Goal: Transaction & Acquisition: Purchase product/service

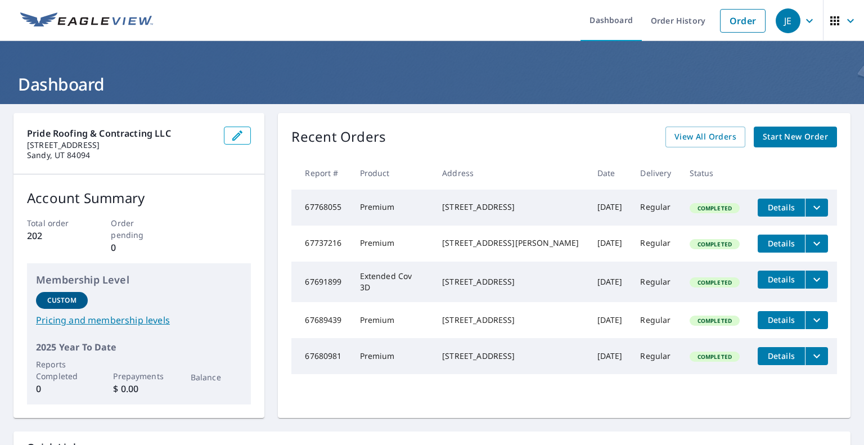
click at [784, 137] on span "Start New Order" at bounding box center [795, 137] width 65 height 14
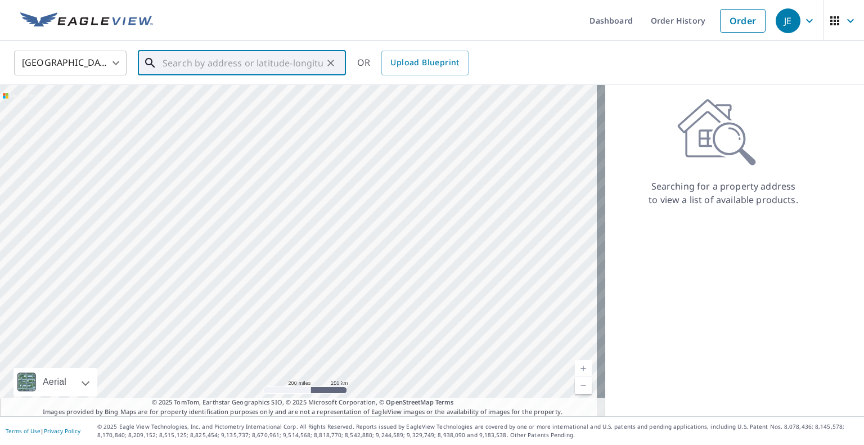
click at [241, 47] on input "text" at bounding box center [243, 62] width 160 height 31
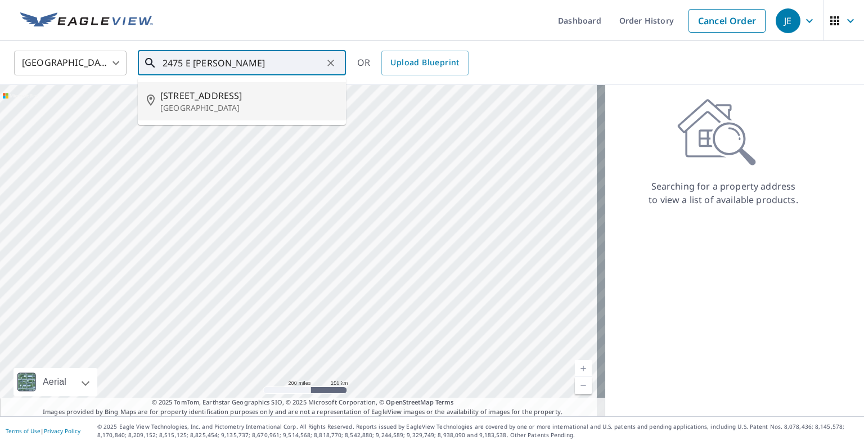
click at [222, 98] on span "[STREET_ADDRESS]" at bounding box center [248, 95] width 177 height 13
type input "[STREET_ADDRESS]"
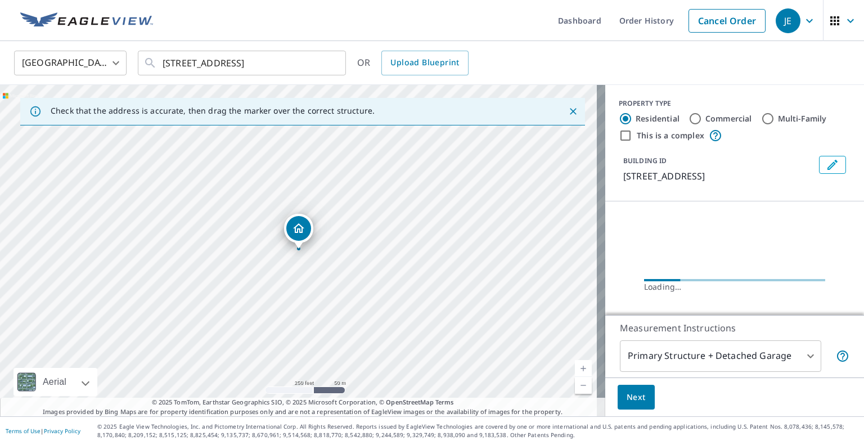
click at [576, 368] on link "Current Level 17, Zoom In" at bounding box center [583, 368] width 17 height 17
click at [576, 368] on link "Current Level 18, Zoom In" at bounding box center [583, 368] width 17 height 17
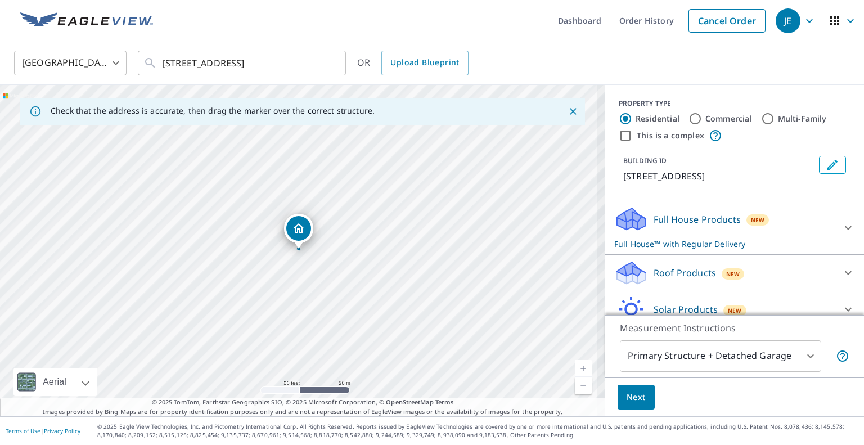
click at [575, 368] on link "Current Level 19, Zoom In" at bounding box center [583, 368] width 17 height 17
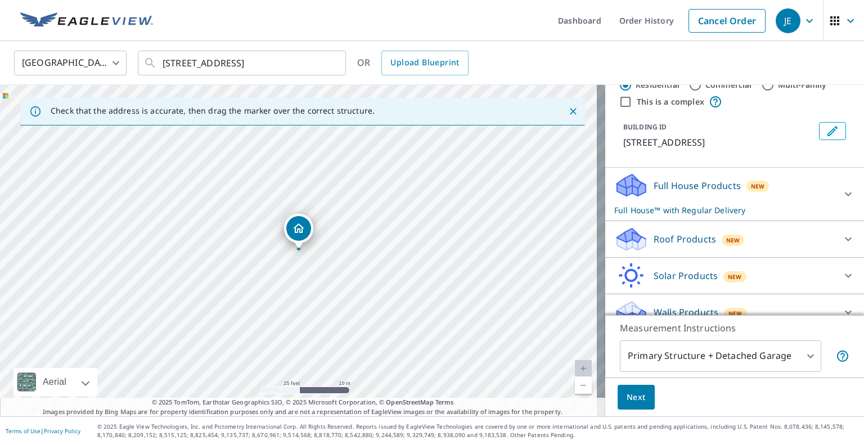
scroll to position [38, 0]
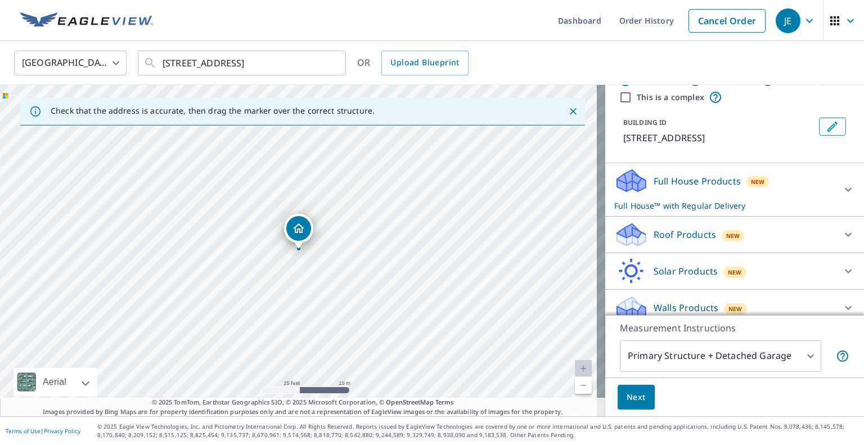
click at [845, 237] on icon at bounding box center [848, 235] width 7 height 4
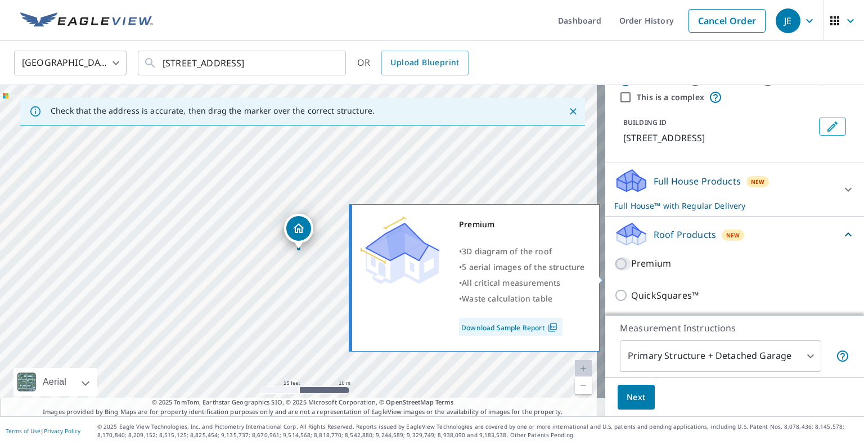
click at [614, 270] on input "Premium" at bounding box center [622, 263] width 17 height 13
checkbox input "true"
checkbox input "false"
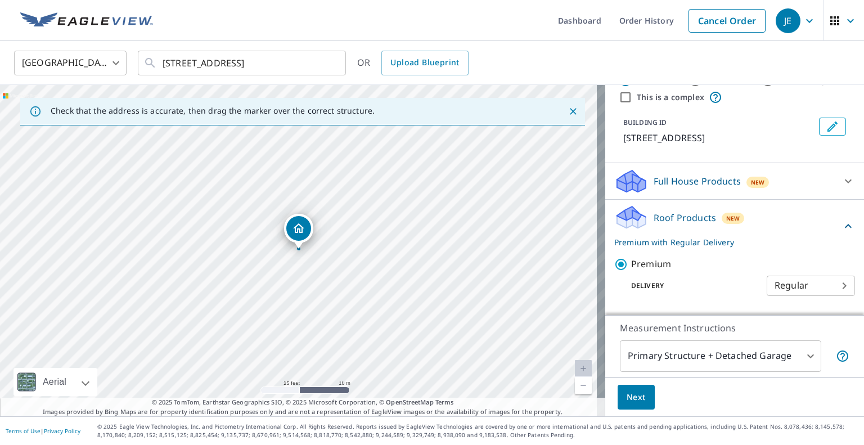
click at [629, 395] on span "Next" at bounding box center [635, 397] width 19 height 14
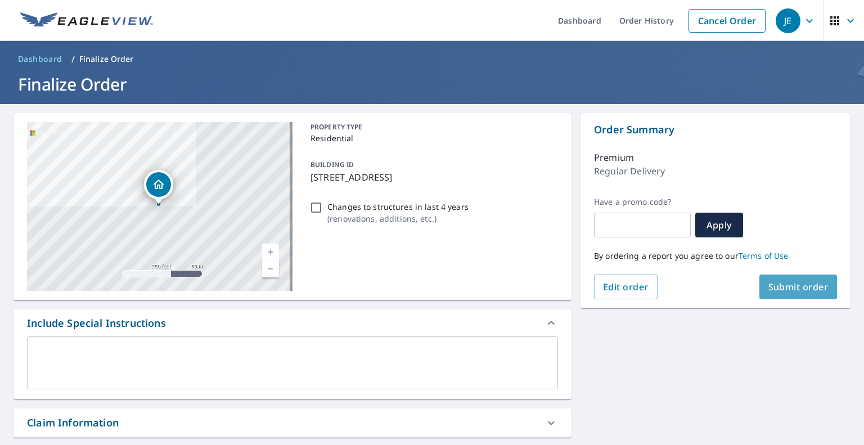
click at [781, 279] on button "Submit order" at bounding box center [798, 286] width 78 height 25
